Goal: Transaction & Acquisition: Subscribe to service/newsletter

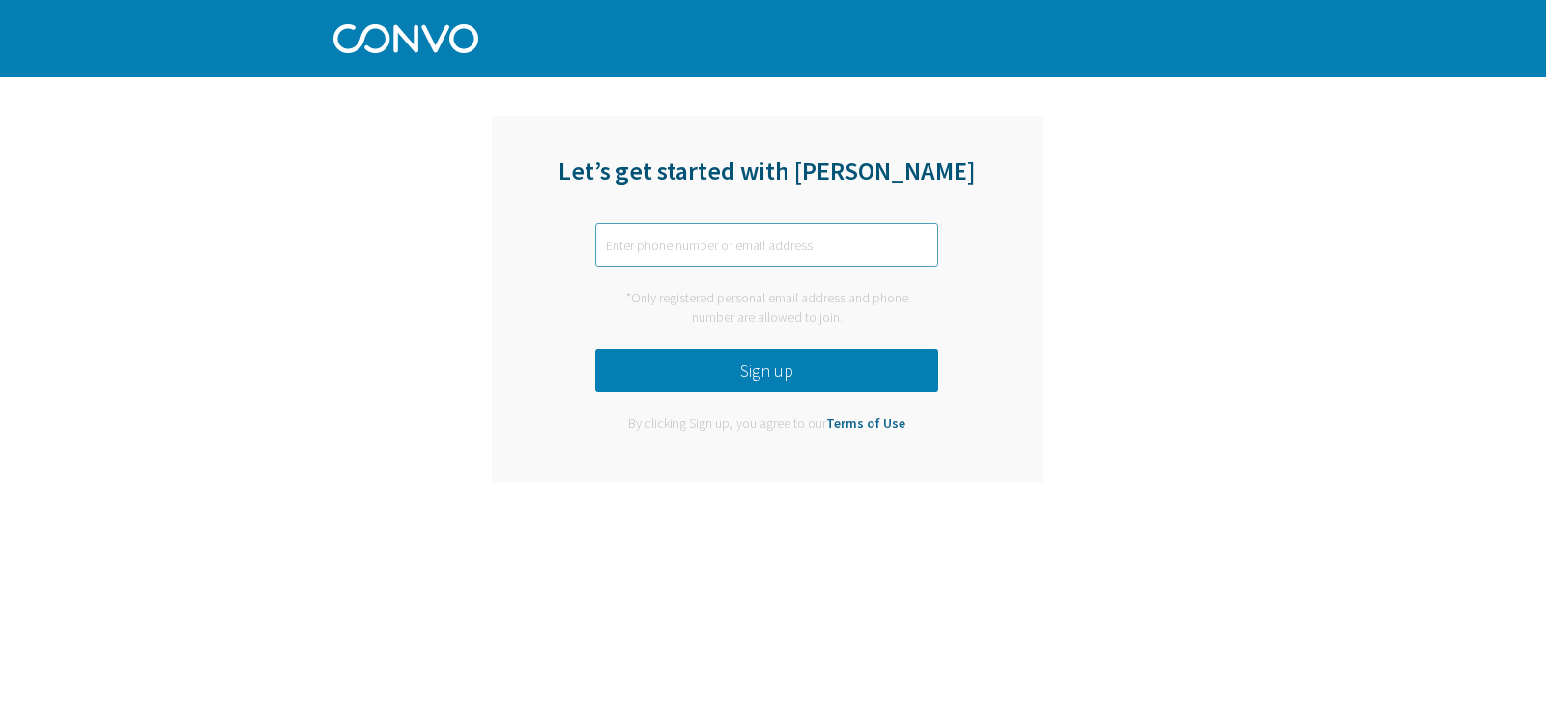
click at [622, 235] on input "text" at bounding box center [766, 244] width 343 height 43
click at [668, 378] on button "Sign up" at bounding box center [766, 370] width 343 height 43
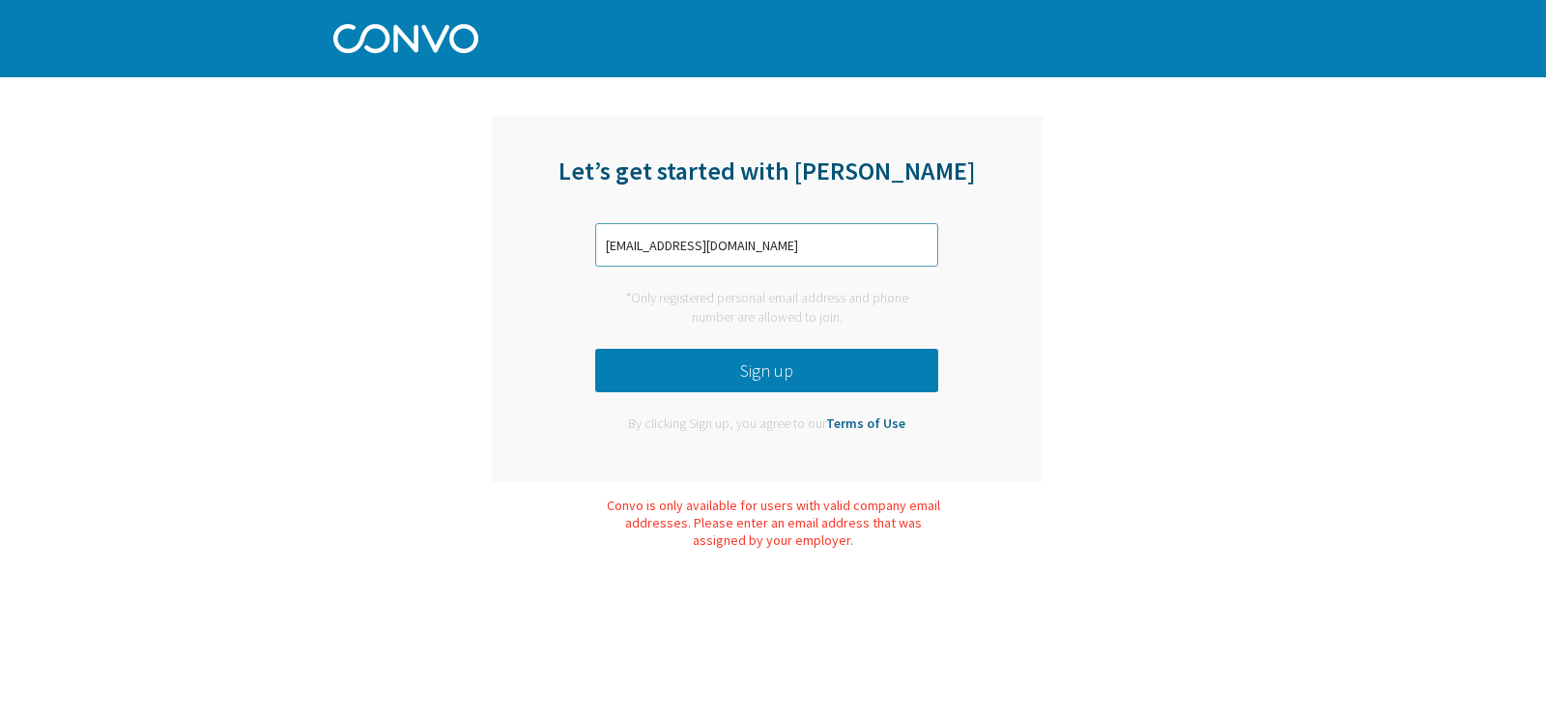
click at [744, 233] on input "gproano66@gmail.com" at bounding box center [766, 244] width 343 height 43
click at [680, 377] on button "Sign up" at bounding box center [766, 370] width 343 height 43
click at [756, 239] on input "gproano66@gmail.com" at bounding box center [766, 244] width 343 height 43
type input "g"
type input "proano@live.com"
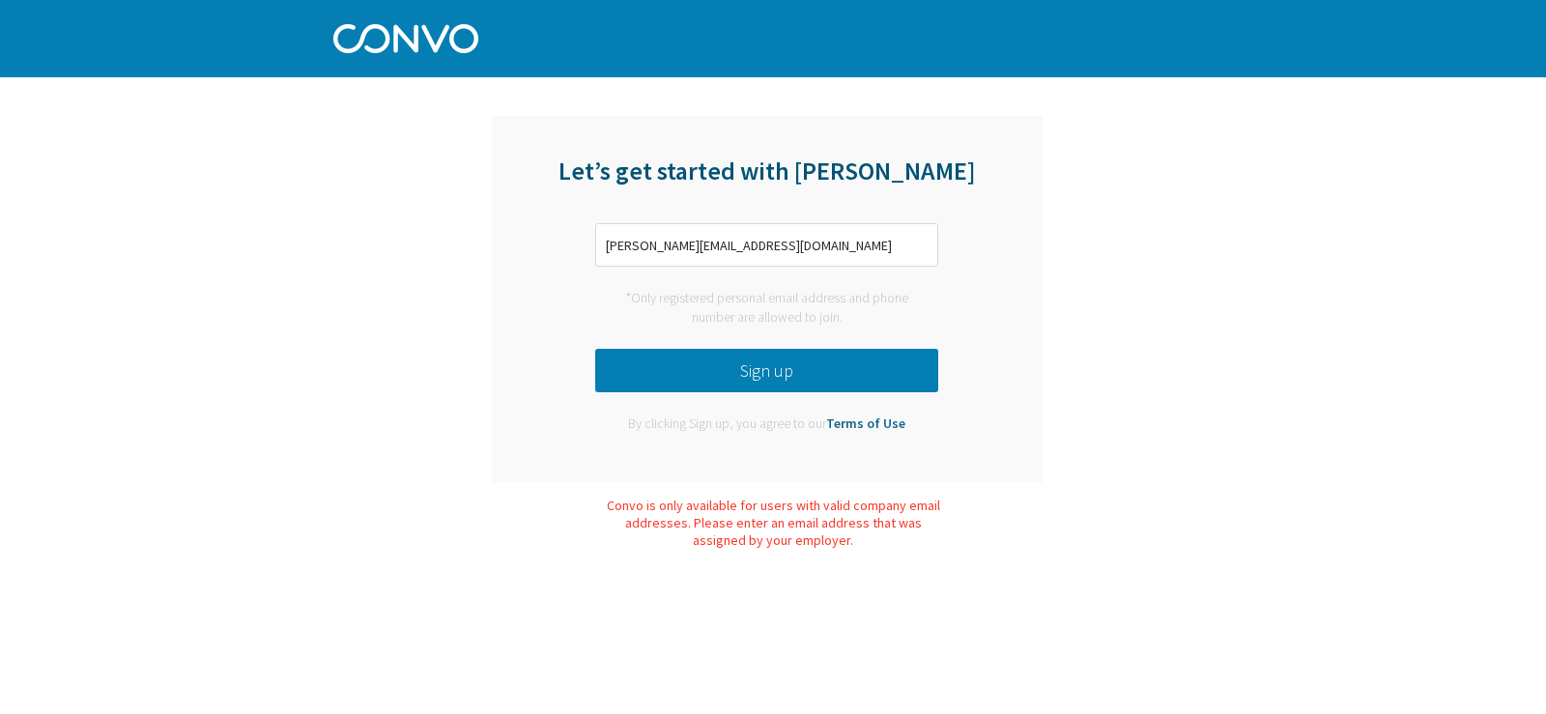
click at [722, 372] on button "Sign up" at bounding box center [766, 370] width 343 height 43
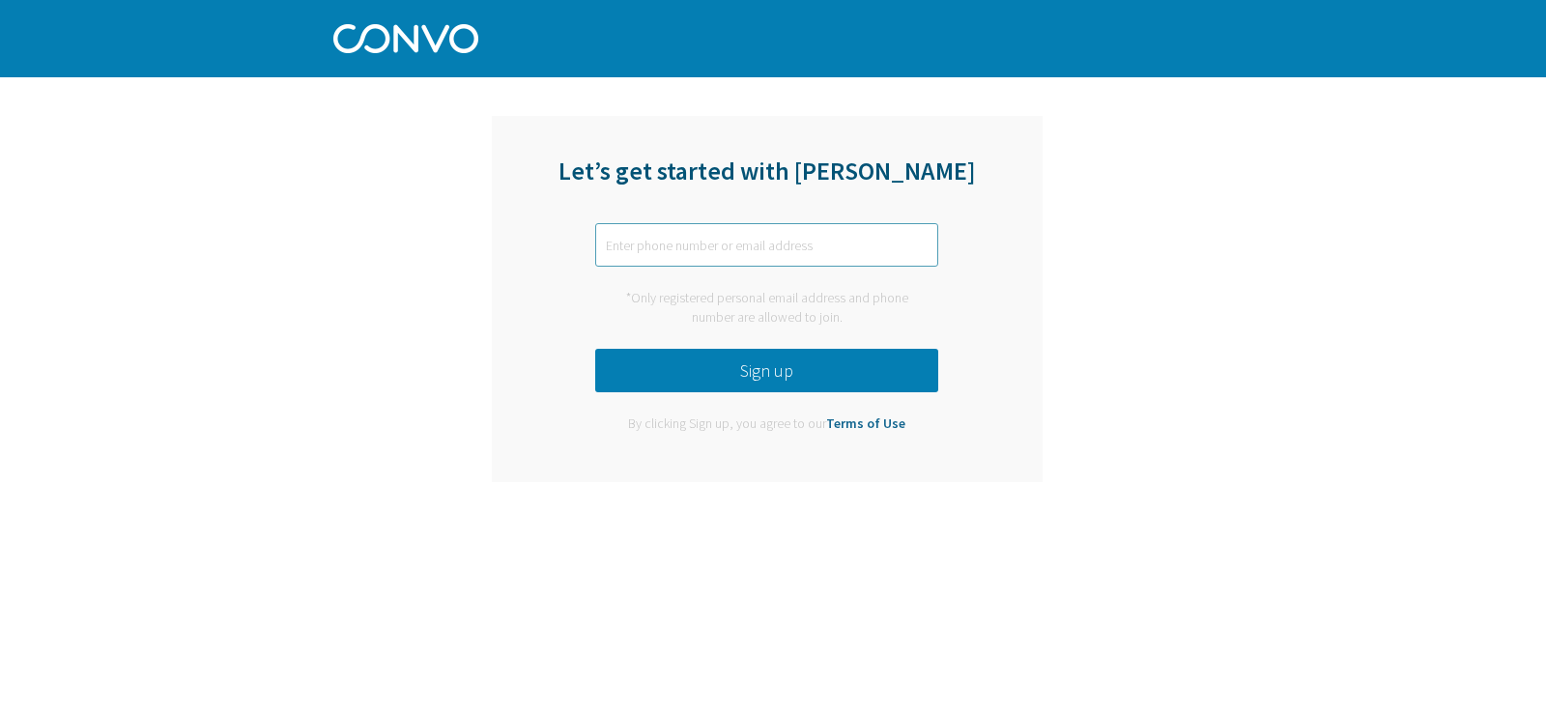
click at [652, 245] on input "text" at bounding box center [766, 244] width 343 height 43
type input "5"
